Goal: Navigation & Orientation: Find specific page/section

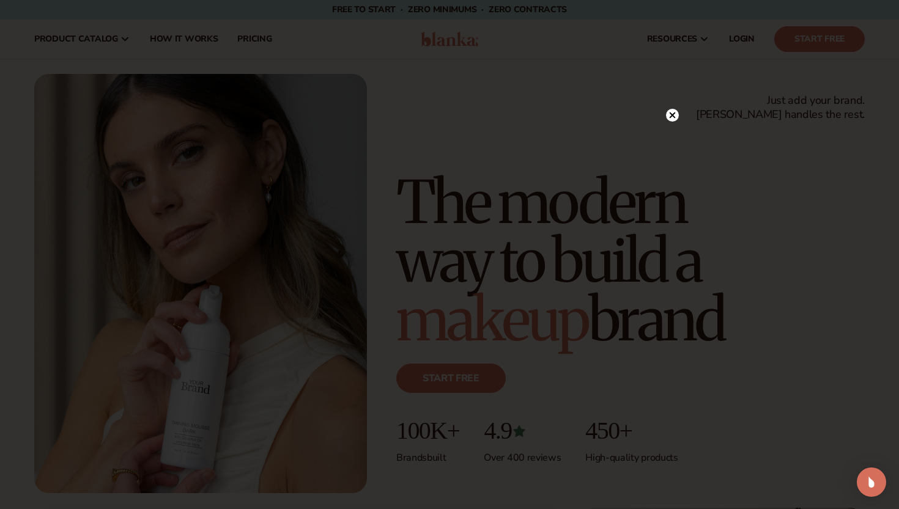
click at [675, 113] on circle at bounding box center [672, 115] width 13 height 13
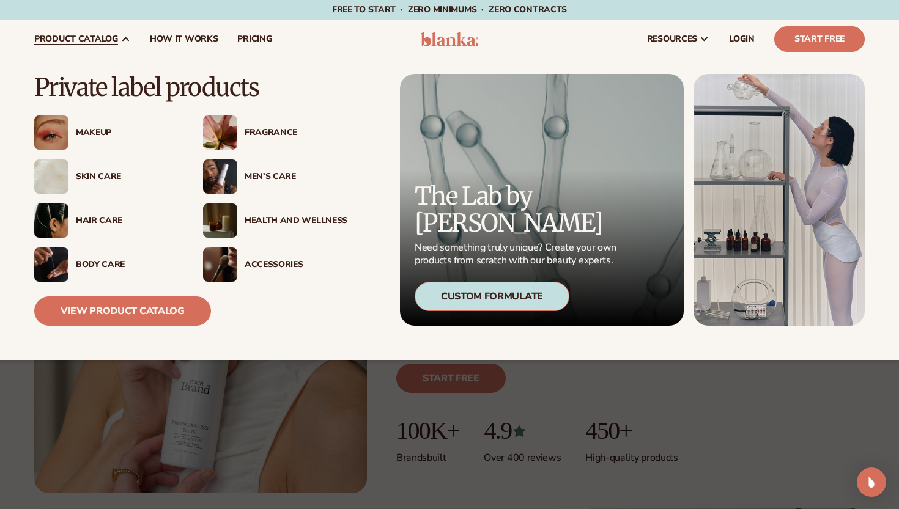
click at [107, 175] on div "Skin Care" at bounding box center [127, 177] width 103 height 10
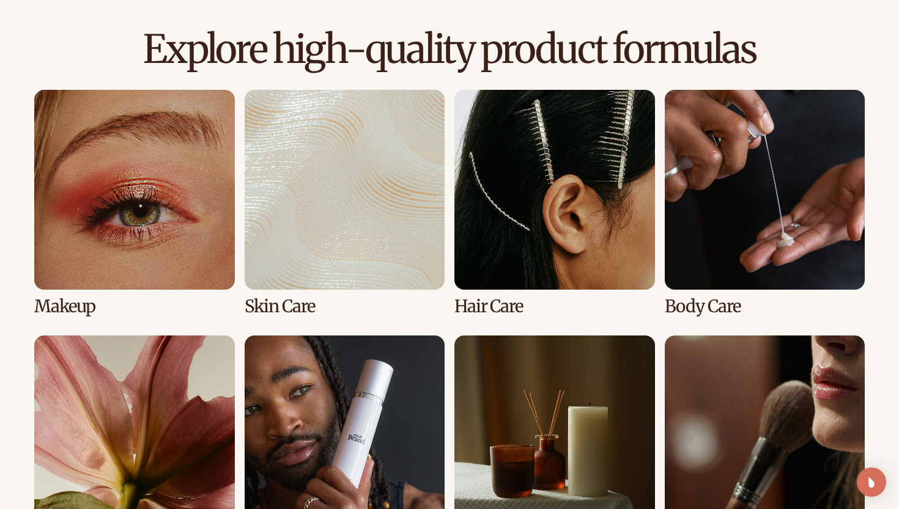
scroll to position [942, 0]
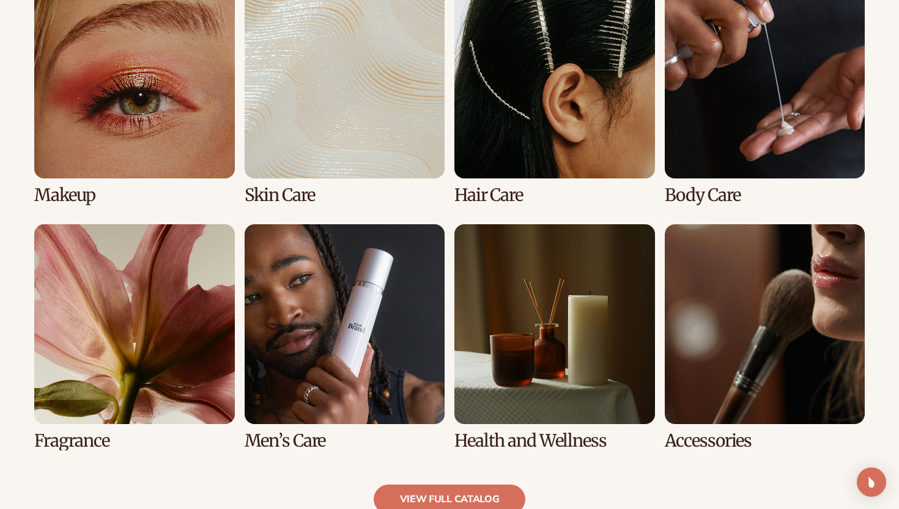
click at [353, 126] on link "2 / 8" at bounding box center [345, 92] width 201 height 226
click at [289, 195] on link "2 / 8" at bounding box center [345, 92] width 201 height 226
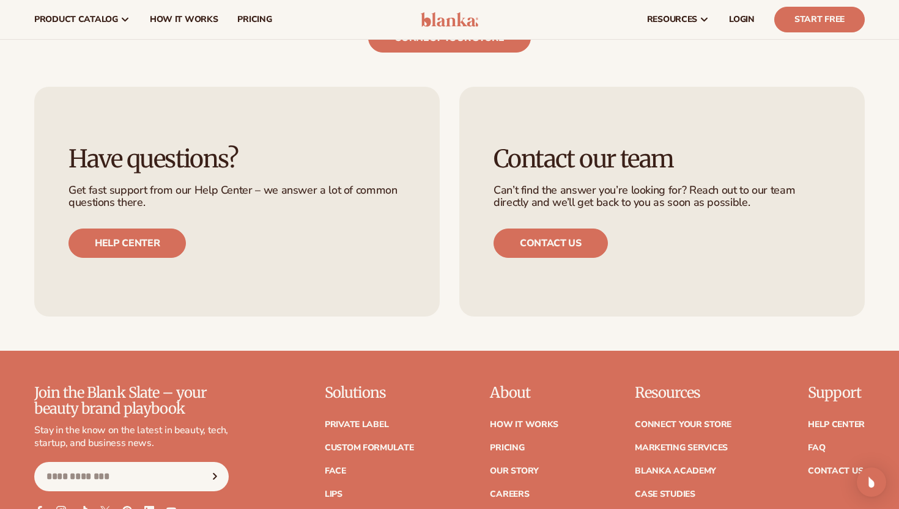
scroll to position [2074, 0]
